Goal: Find specific page/section: Find specific page/section

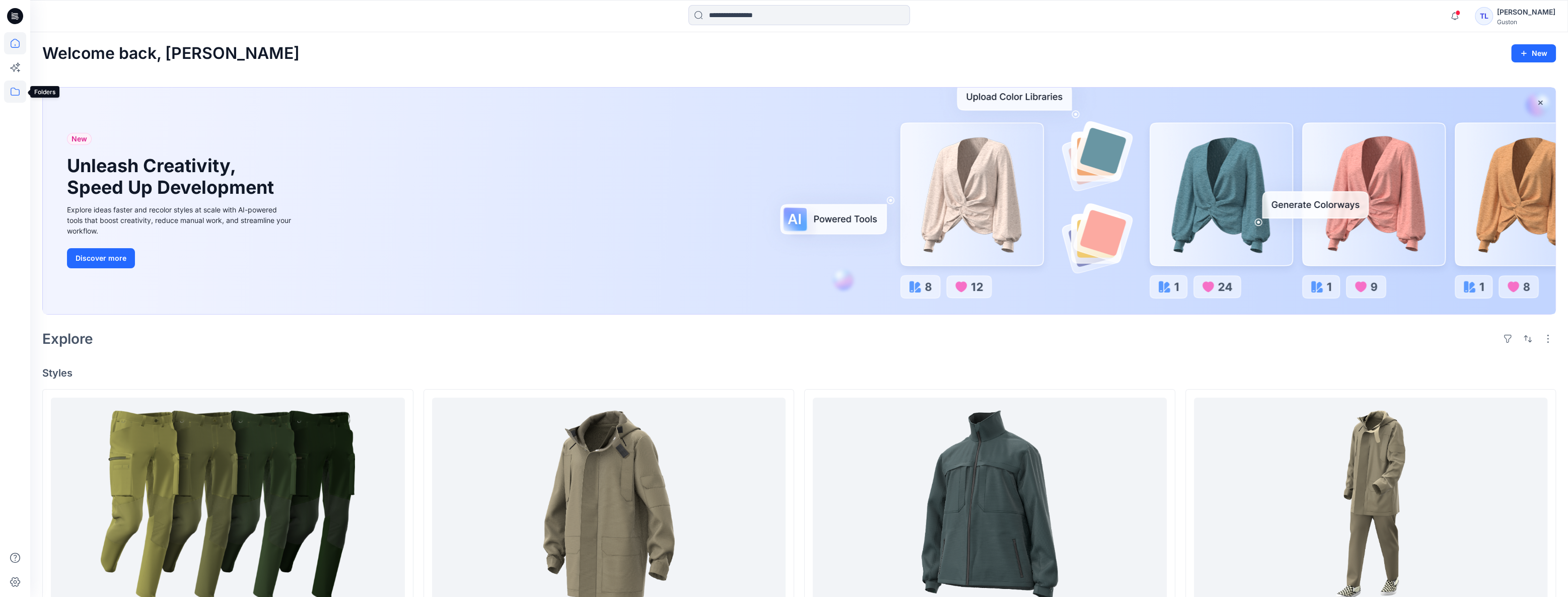
click at [4, 90] on icon at bounding box center [15, 92] width 22 height 22
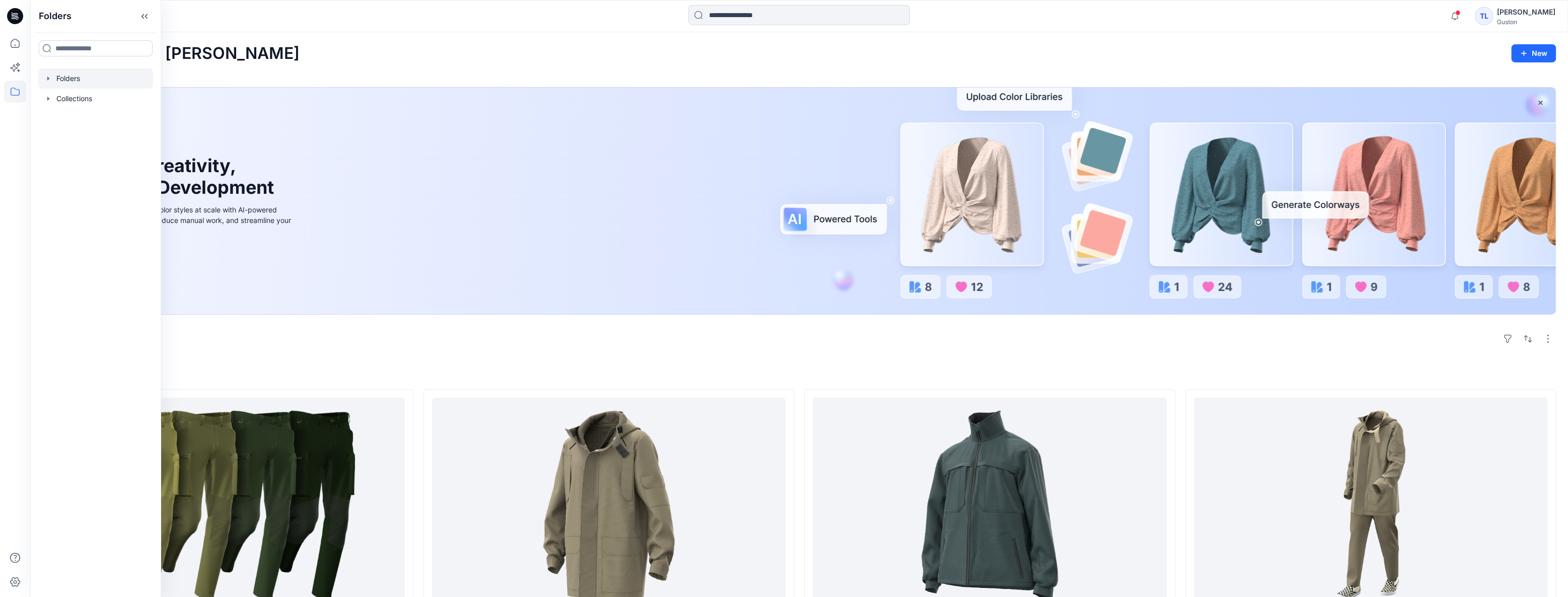
click at [57, 79] on div at bounding box center [96, 78] width 115 height 20
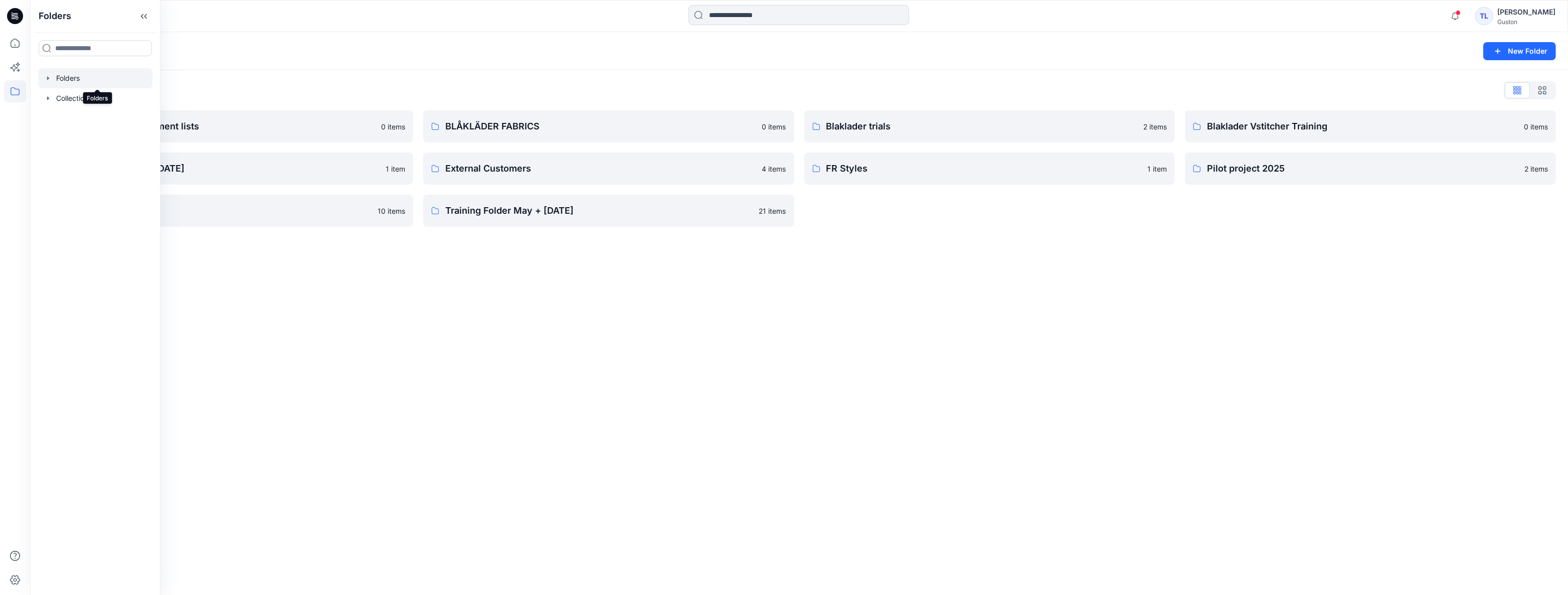
click at [60, 76] on div at bounding box center [96, 78] width 114 height 20
click at [360, 350] on div "Folders New Folder Folders List Avatars and measurement lists 0 items Developme…" at bounding box center [799, 314] width 1538 height 563
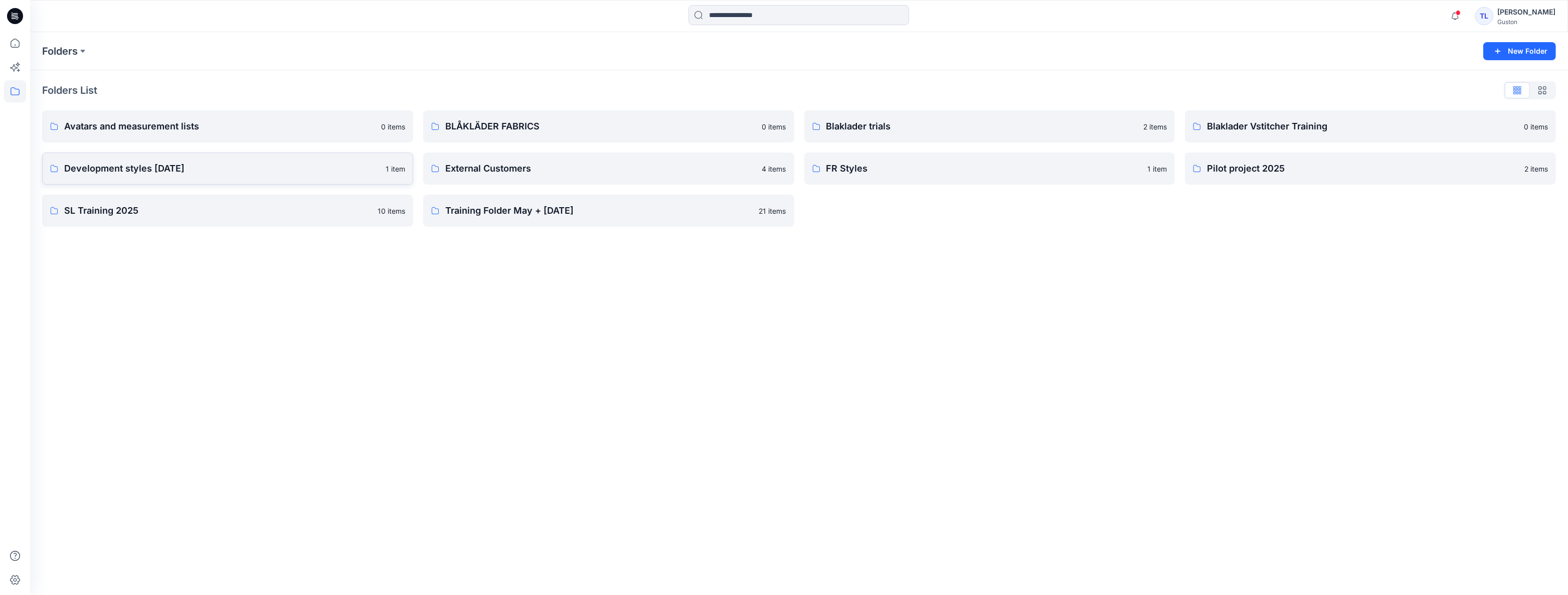
click at [203, 177] on link "Development styles [DATE] 1 item" at bounding box center [228, 168] width 371 height 32
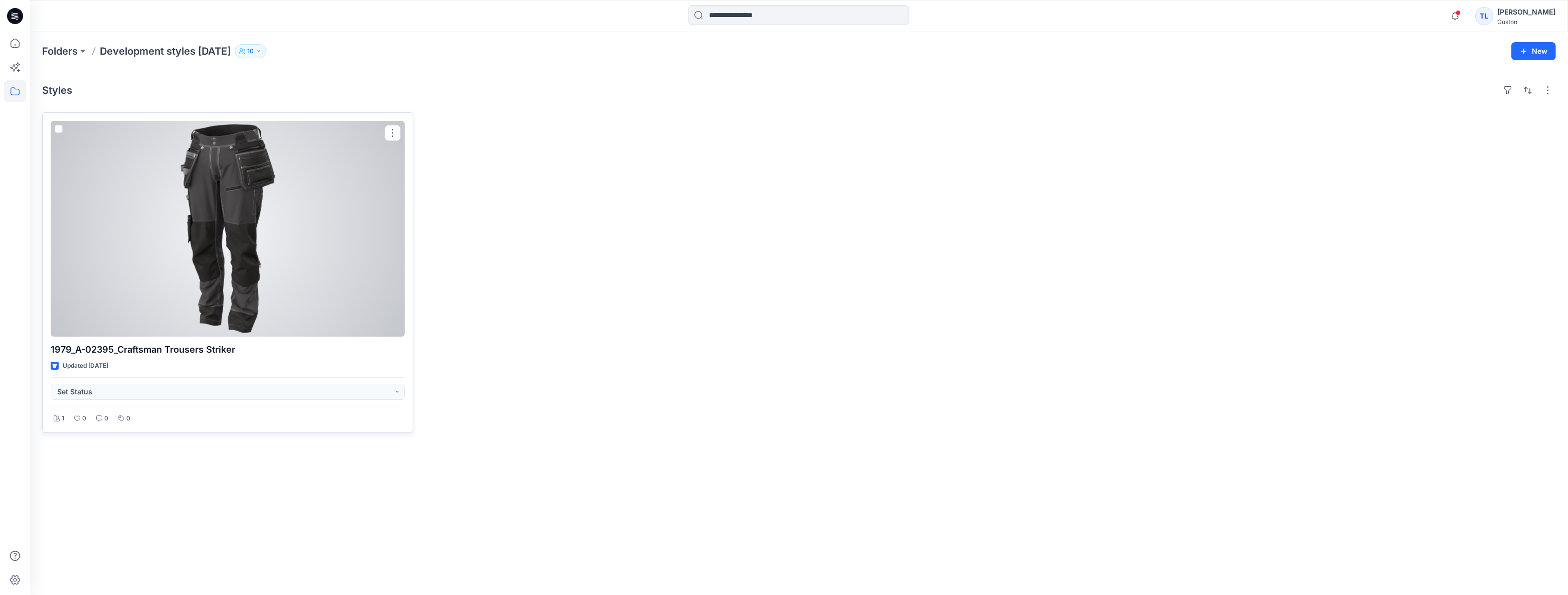
click at [232, 204] on div at bounding box center [228, 229] width 354 height 216
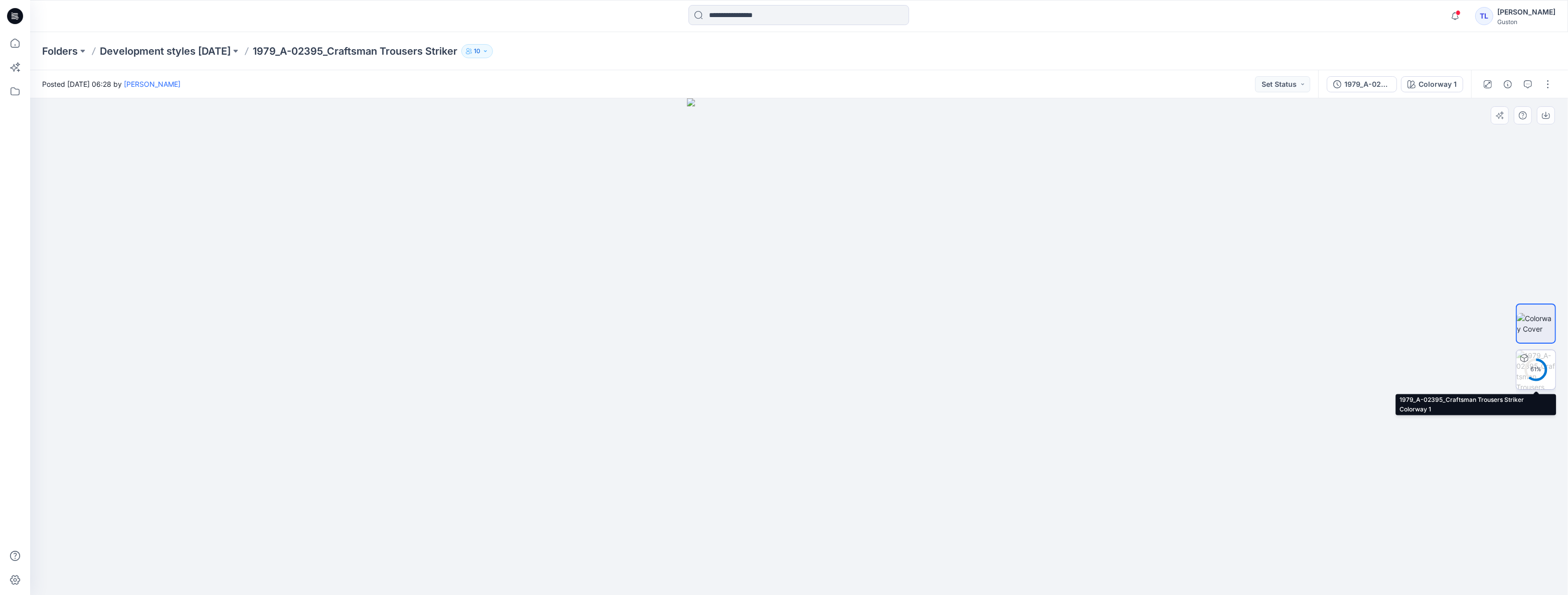
click at [1541, 371] on div "61 %" at bounding box center [1536, 370] width 24 height 9
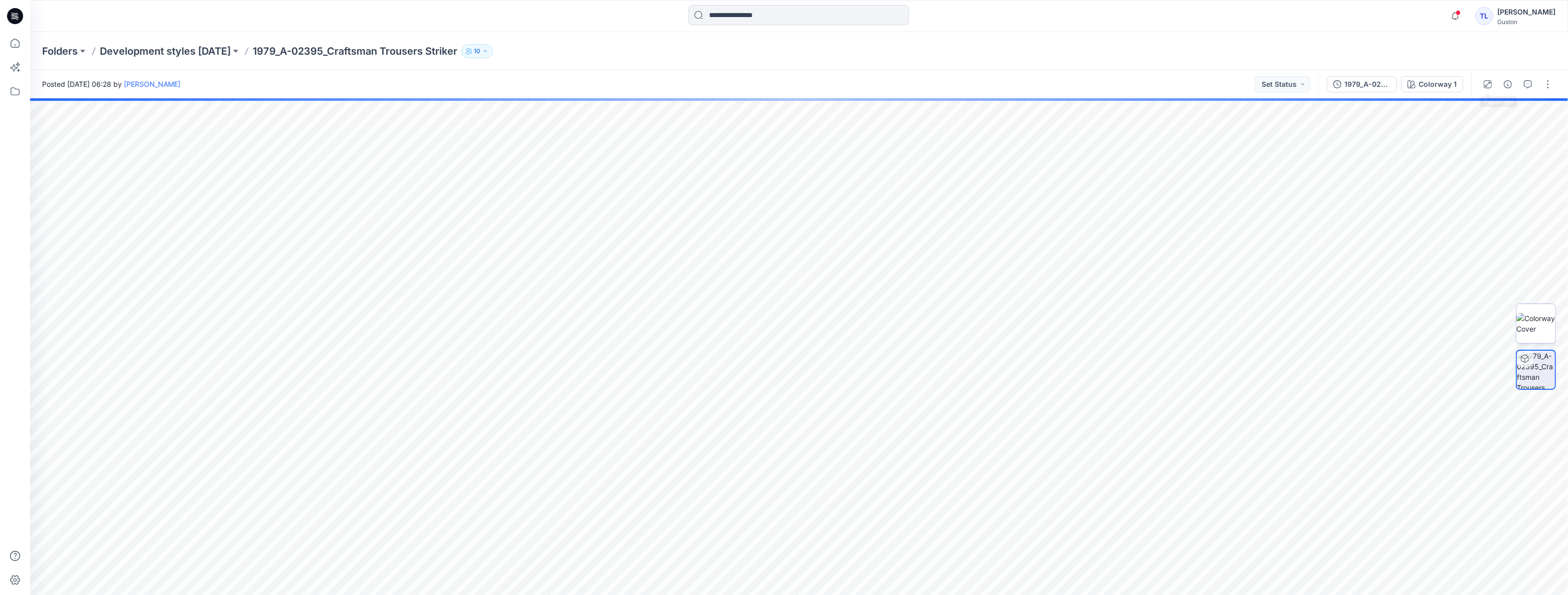
click at [1549, 334] on img at bounding box center [1536, 323] width 39 height 21
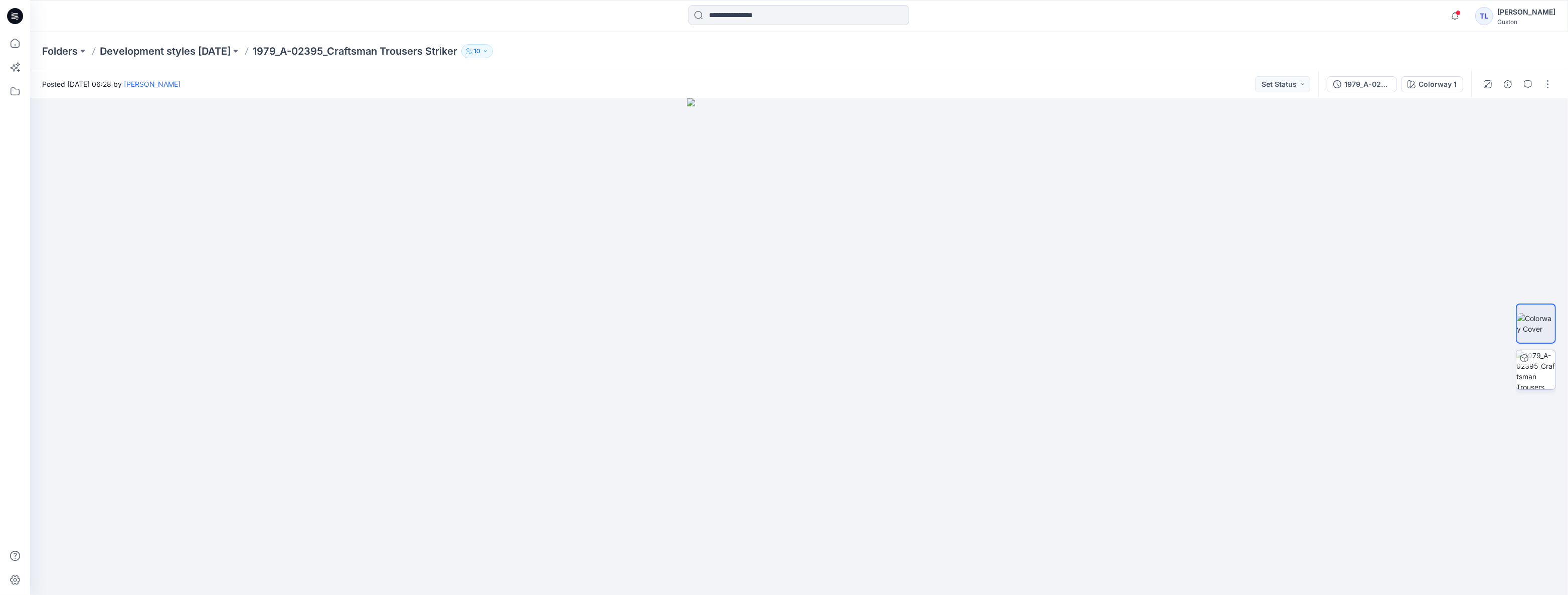
click at [1527, 365] on div at bounding box center [1524, 358] width 16 height 16
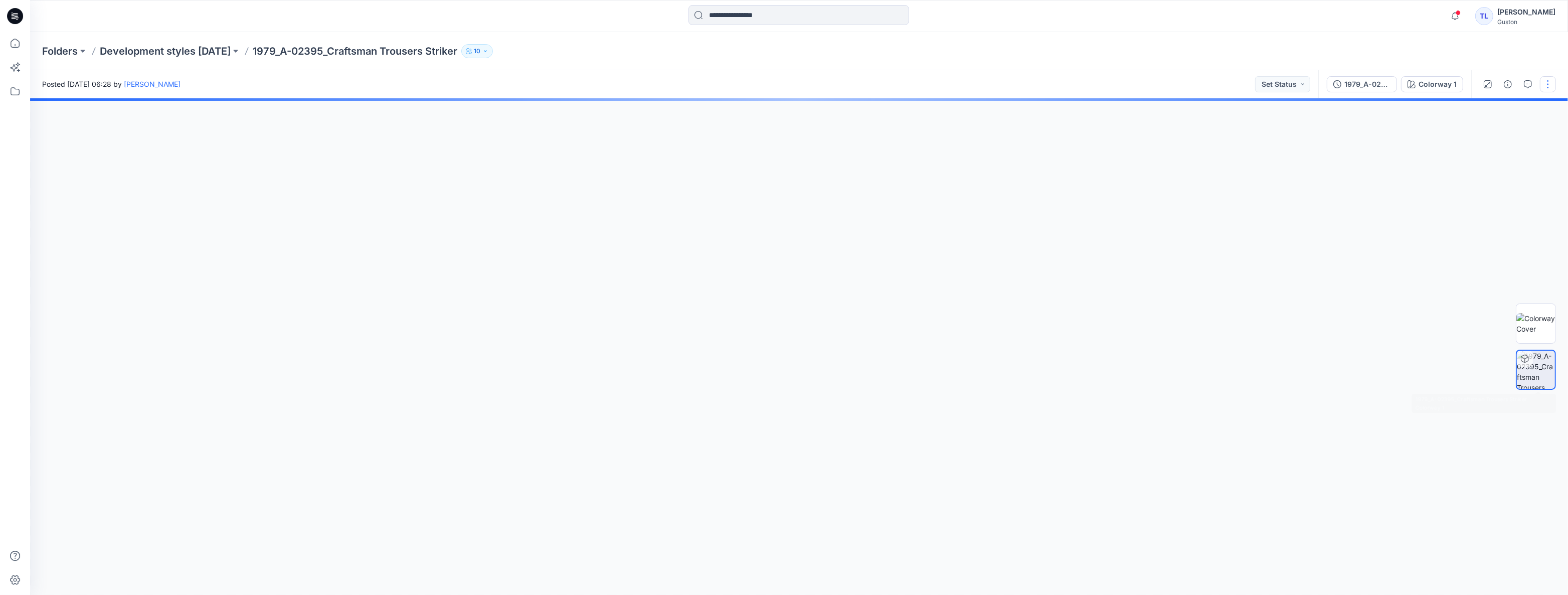
click at [1547, 79] on button "button" at bounding box center [1548, 84] width 16 height 16
click at [1353, 87] on div "1979_A-02395_Craftsman Trousers Striker" at bounding box center [1368, 84] width 46 height 11
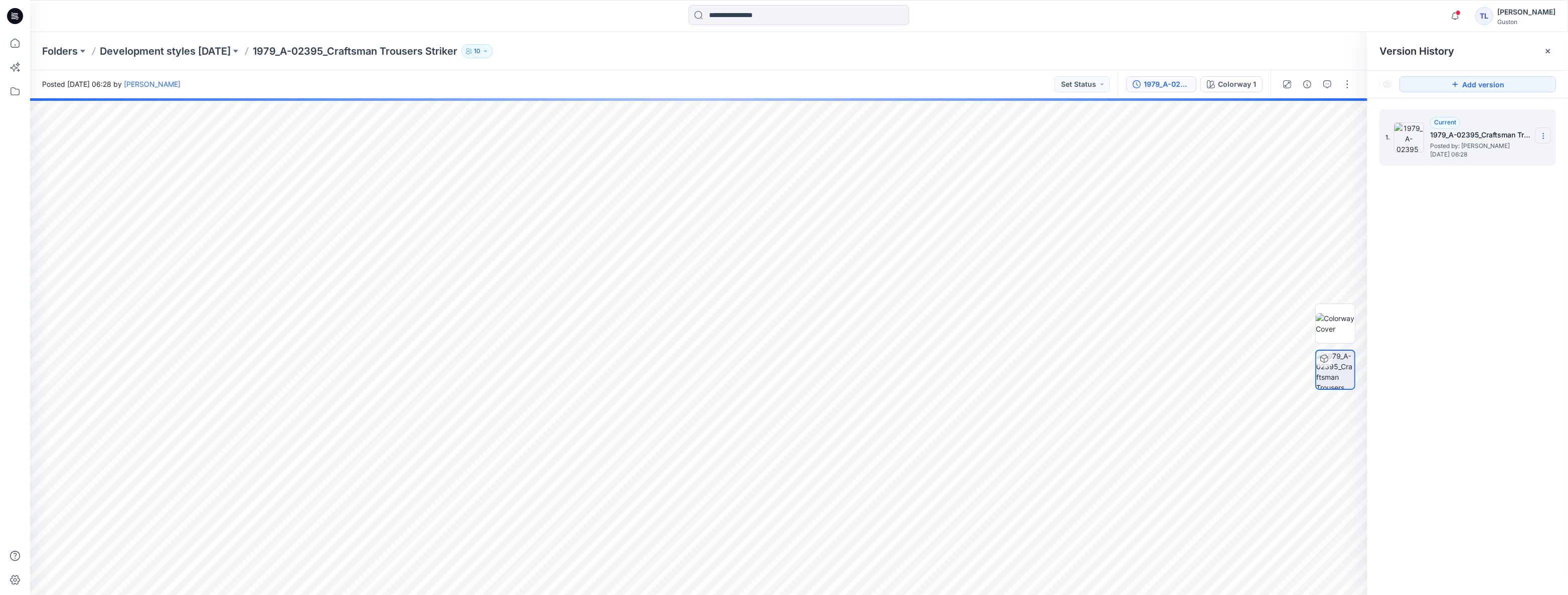
click at [1542, 133] on icon at bounding box center [1543, 136] width 8 height 8
click at [1228, 91] on button "Colorway 1" at bounding box center [1231, 84] width 62 height 16
click at [1178, 88] on div "1979_A-02395_Craftsman Trousers Striker" at bounding box center [1167, 84] width 46 height 11
click at [1535, 136] on section at bounding box center [1543, 135] width 16 height 16
